Goal: Information Seeking & Learning: Learn about a topic

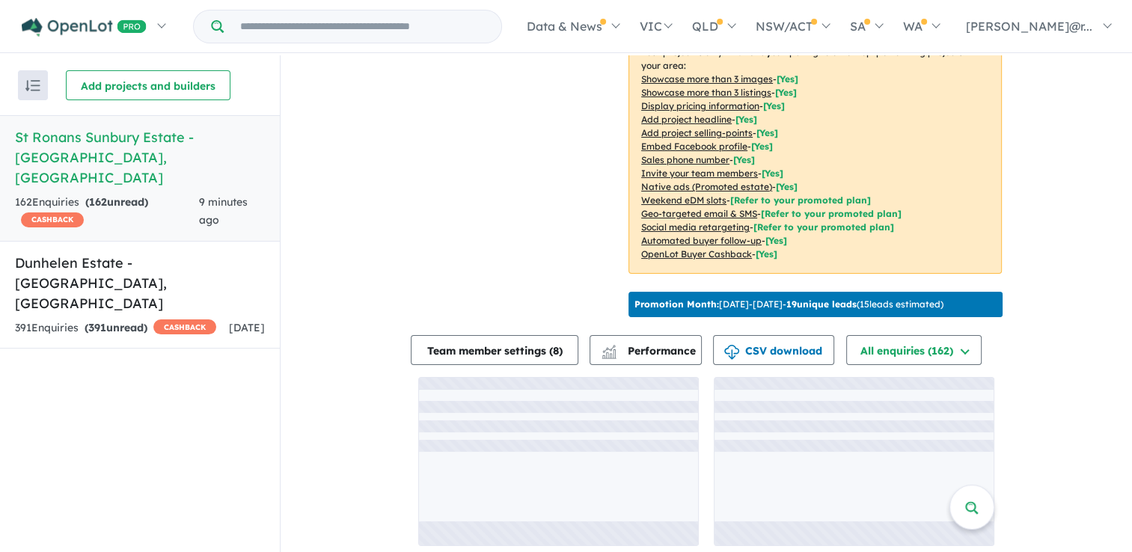
scroll to position [1, 0]
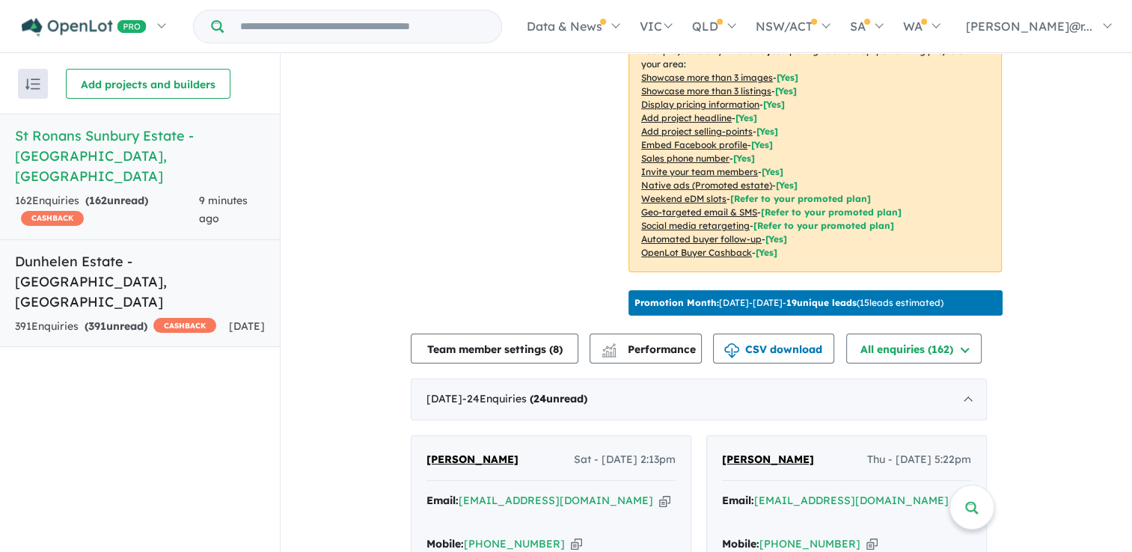
click at [172, 318] on div "391 Enquir ies ( 391 unread) CASHBACK" at bounding box center [115, 327] width 201 height 18
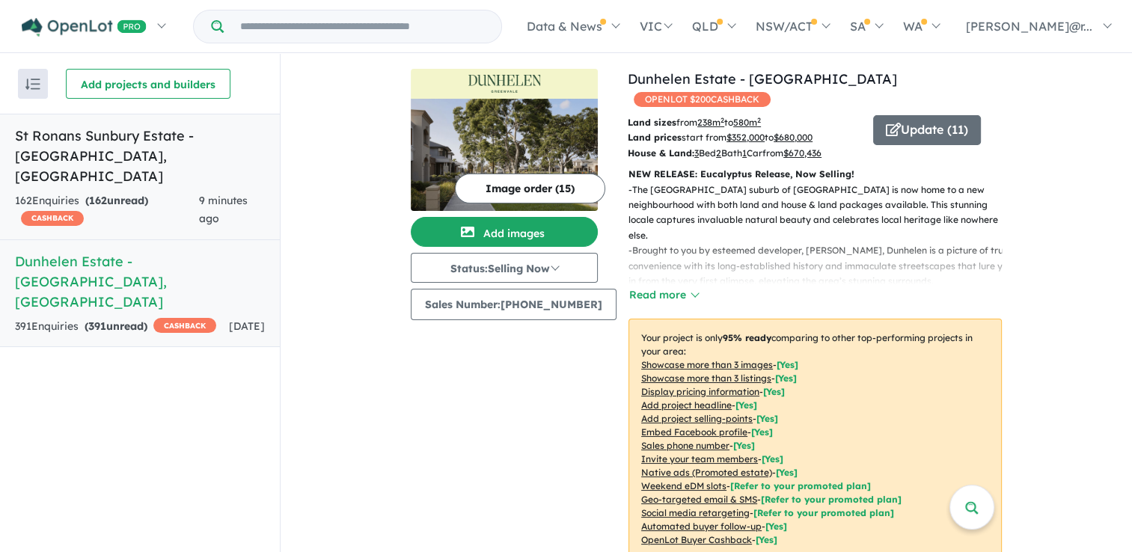
click at [175, 192] on div "162 Enquir ies ( 162 unread) CASHBACK" at bounding box center [107, 210] width 184 height 36
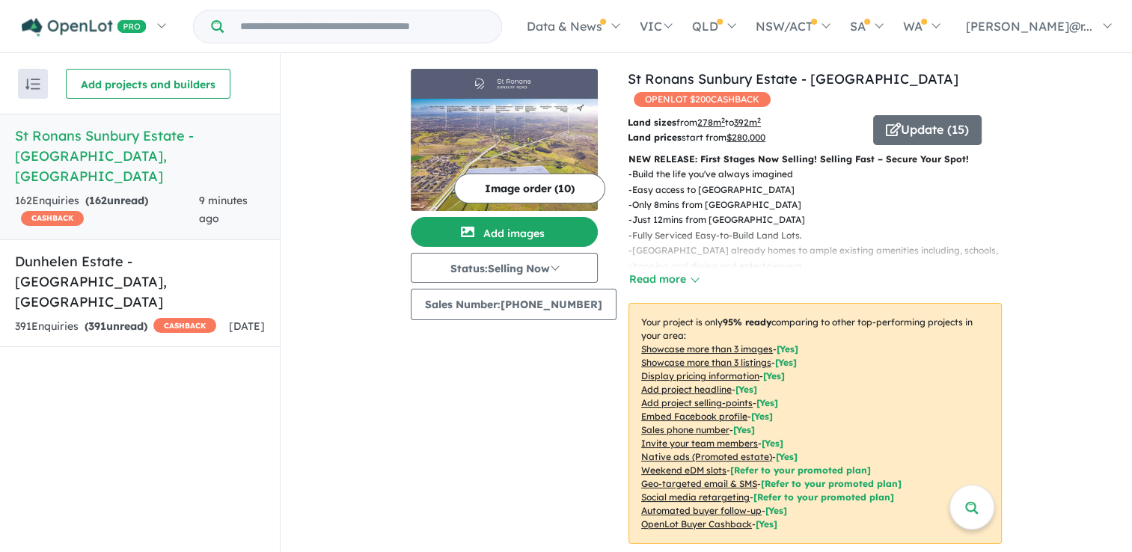
click at [174, 192] on div "162 Enquir ies ( 162 unread) CASHBACK" at bounding box center [107, 210] width 184 height 36
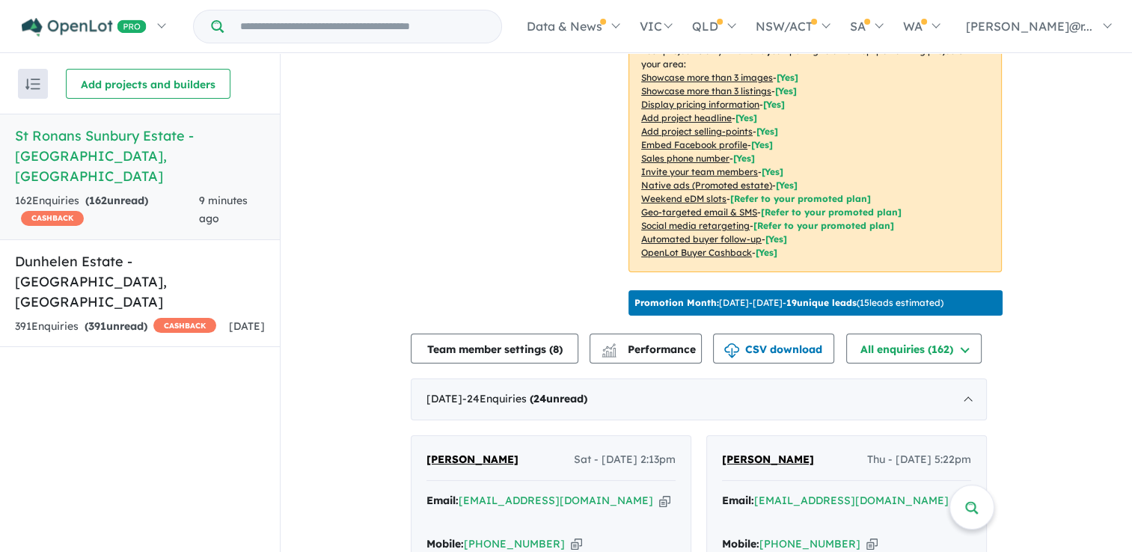
scroll to position [496, 0]
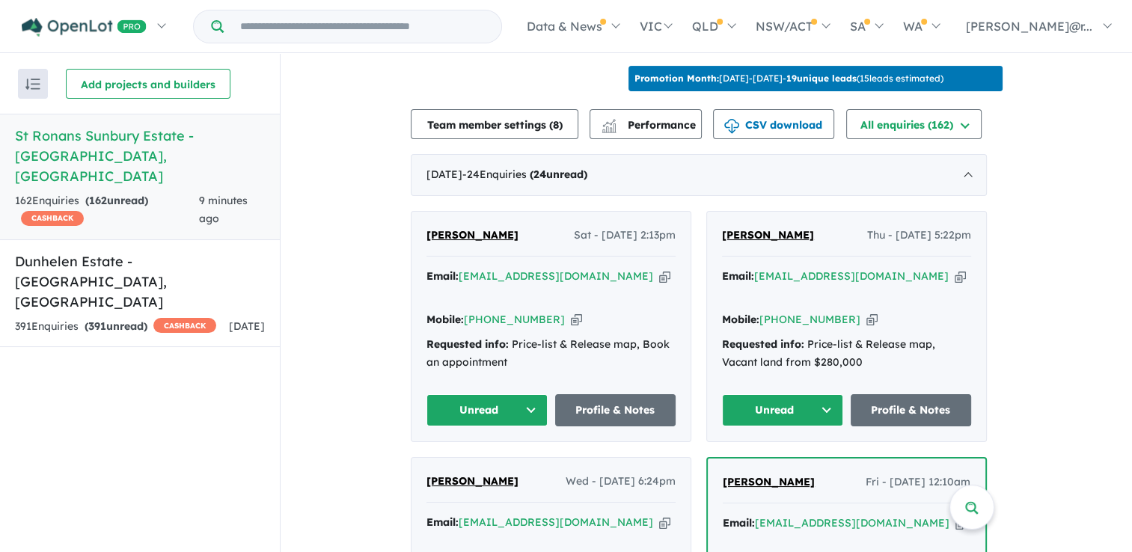
click at [619, 336] on div "Requested info: Price-list & Release map, Book an appointment" at bounding box center [550, 354] width 249 height 36
click at [606, 394] on link "Profile & Notes" at bounding box center [615, 410] width 121 height 32
click at [146, 134] on h5 "St Ronans Sunbury Estate - [GEOGRAPHIC_DATA][PERSON_NAME][GEOGRAPHIC_DATA]" at bounding box center [140, 156] width 250 height 61
click at [177, 132] on h5 "St Ronans Sunbury Estate - [GEOGRAPHIC_DATA][PERSON_NAME][GEOGRAPHIC_DATA]" at bounding box center [140, 156] width 250 height 61
click at [180, 192] on div "162 Enquir ies ( 162 unread) CASHBACK" at bounding box center [107, 210] width 184 height 36
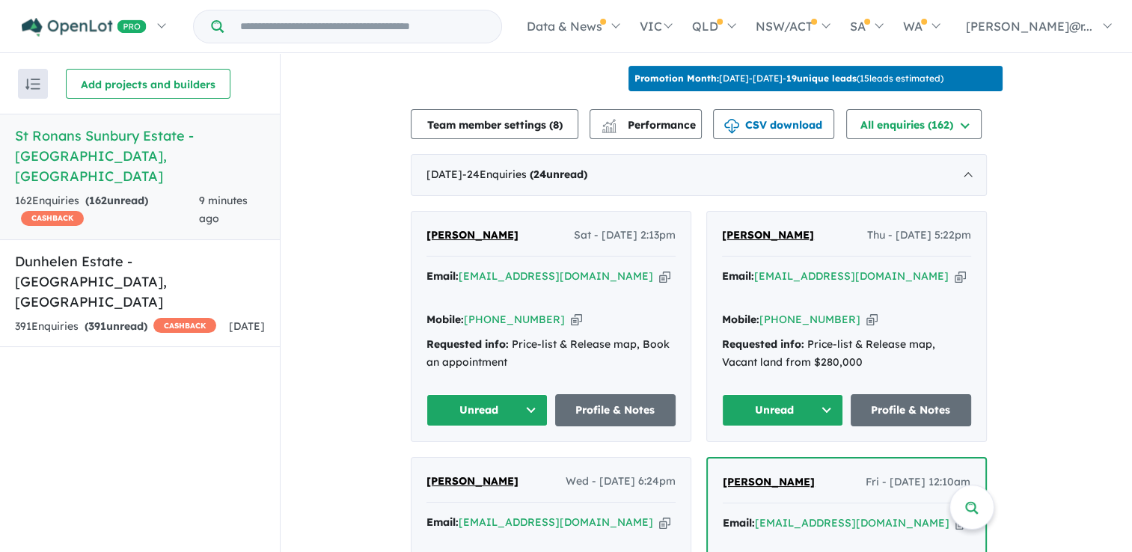
scroll to position [0, 0]
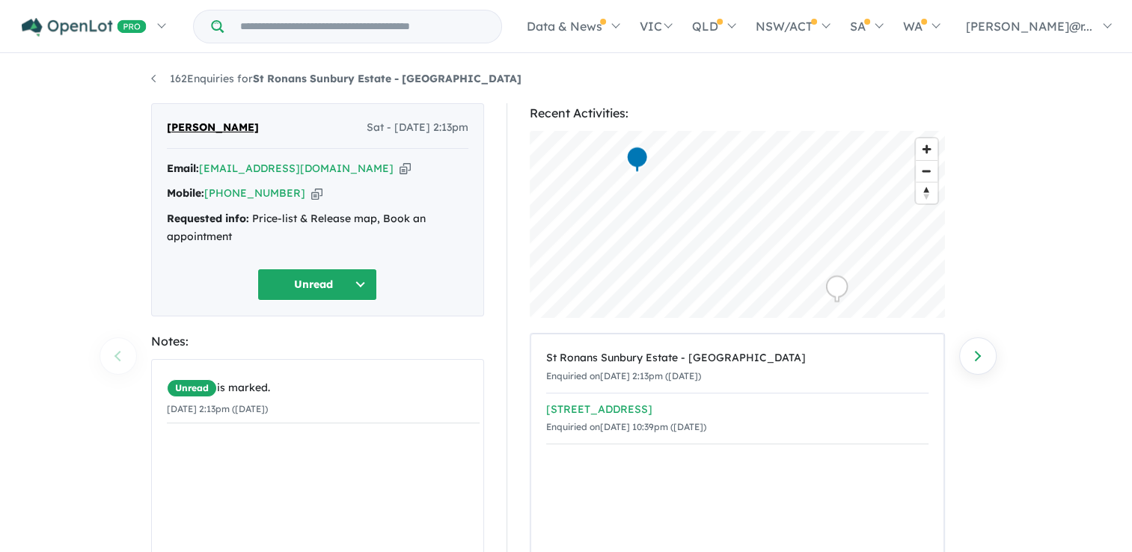
click at [567, 410] on div "[STREET_ADDRESS]" at bounding box center [737, 410] width 382 height 18
